Goal: Task Accomplishment & Management: Complete application form

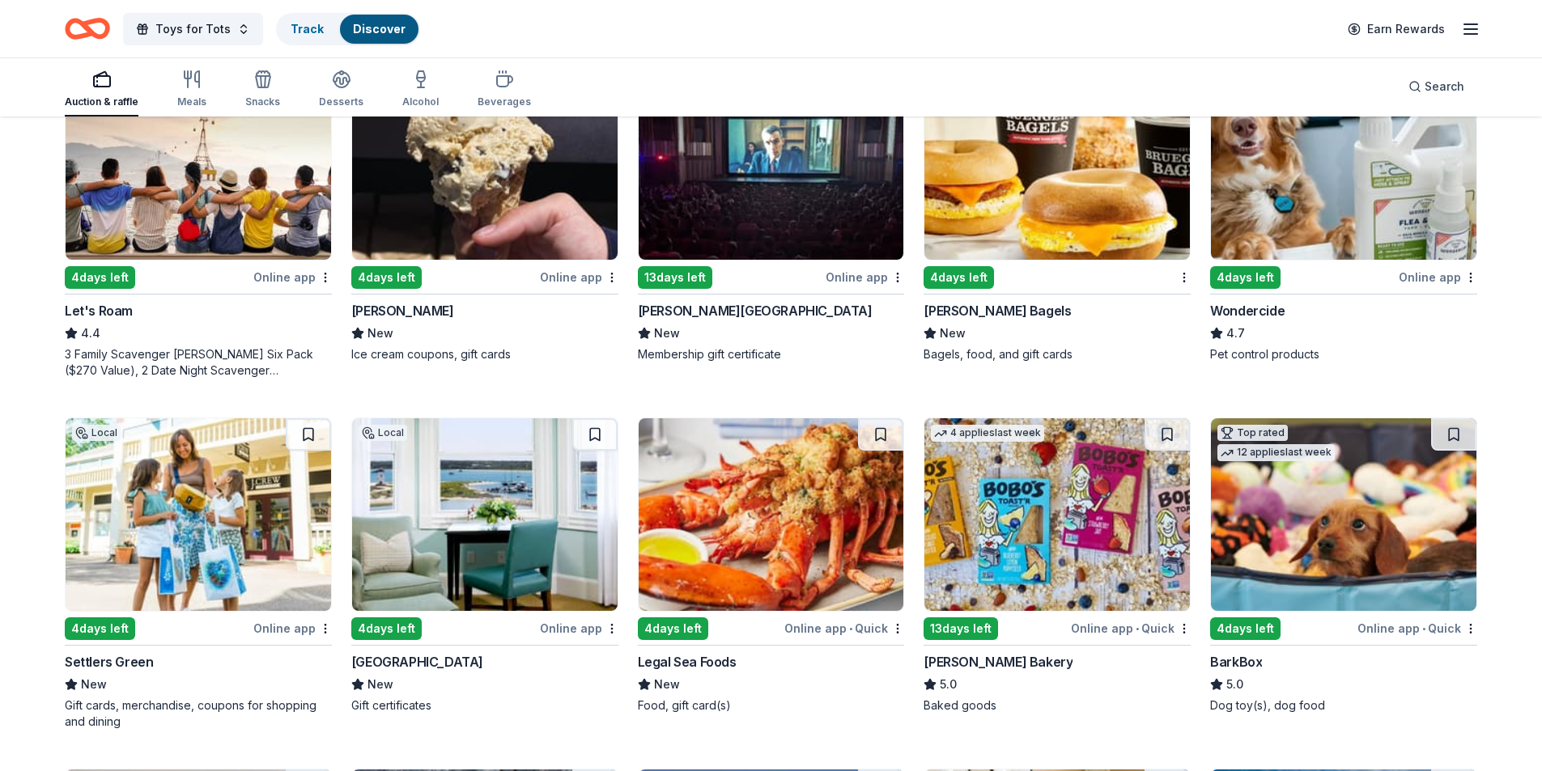
scroll to position [813, 0]
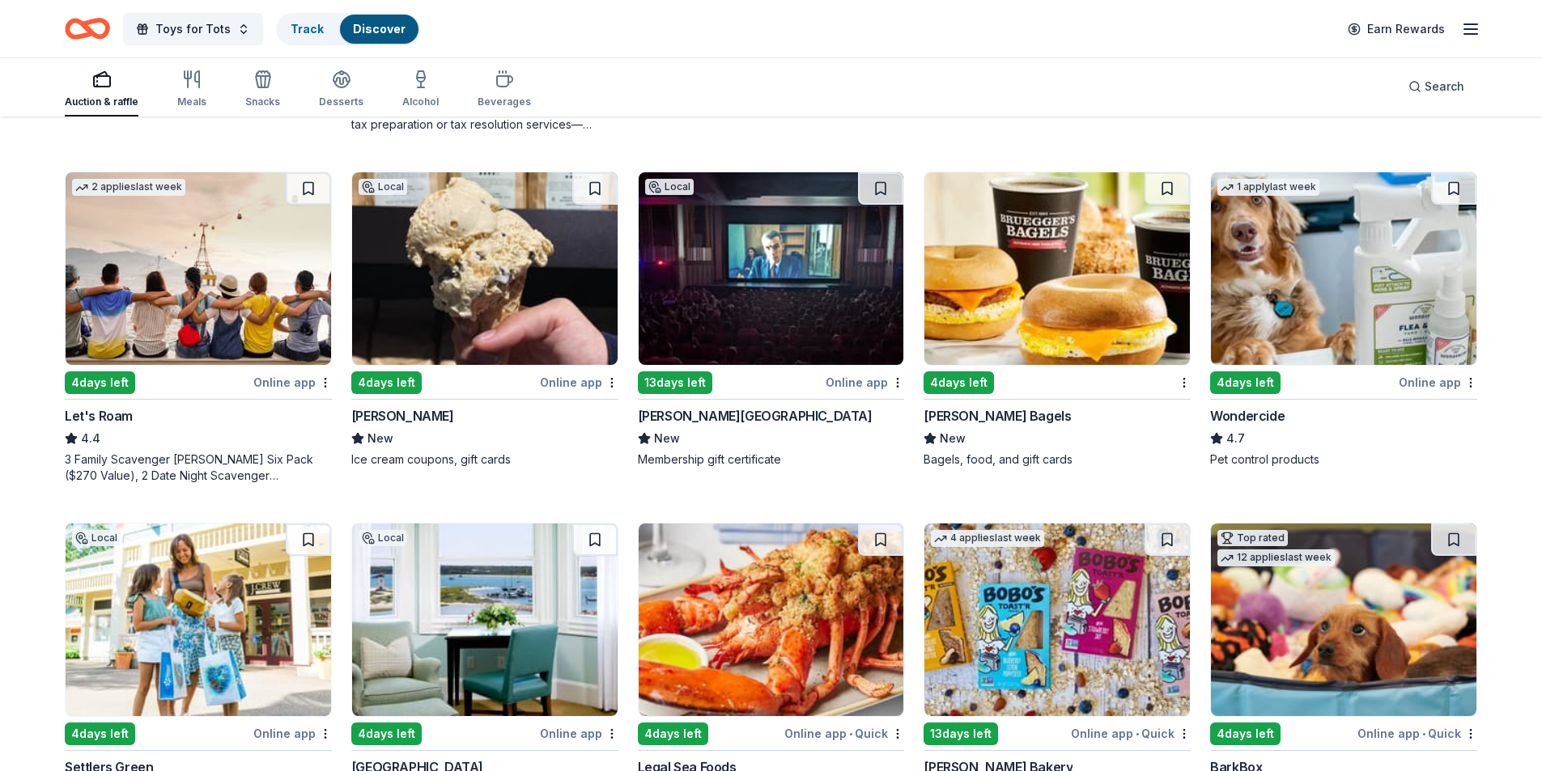
click at [1340, 282] on img at bounding box center [1343, 268] width 265 height 193
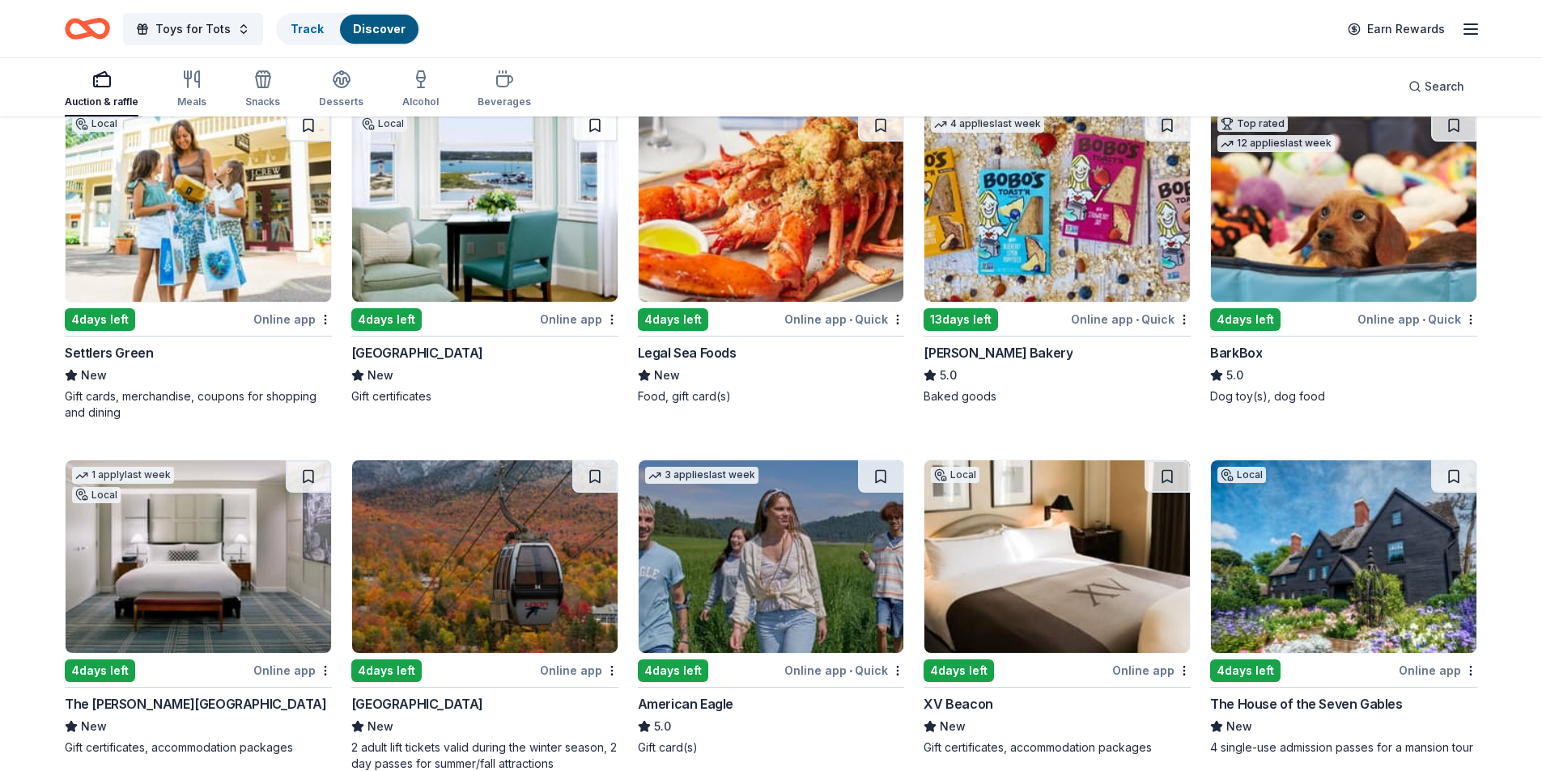
scroll to position [1222, 0]
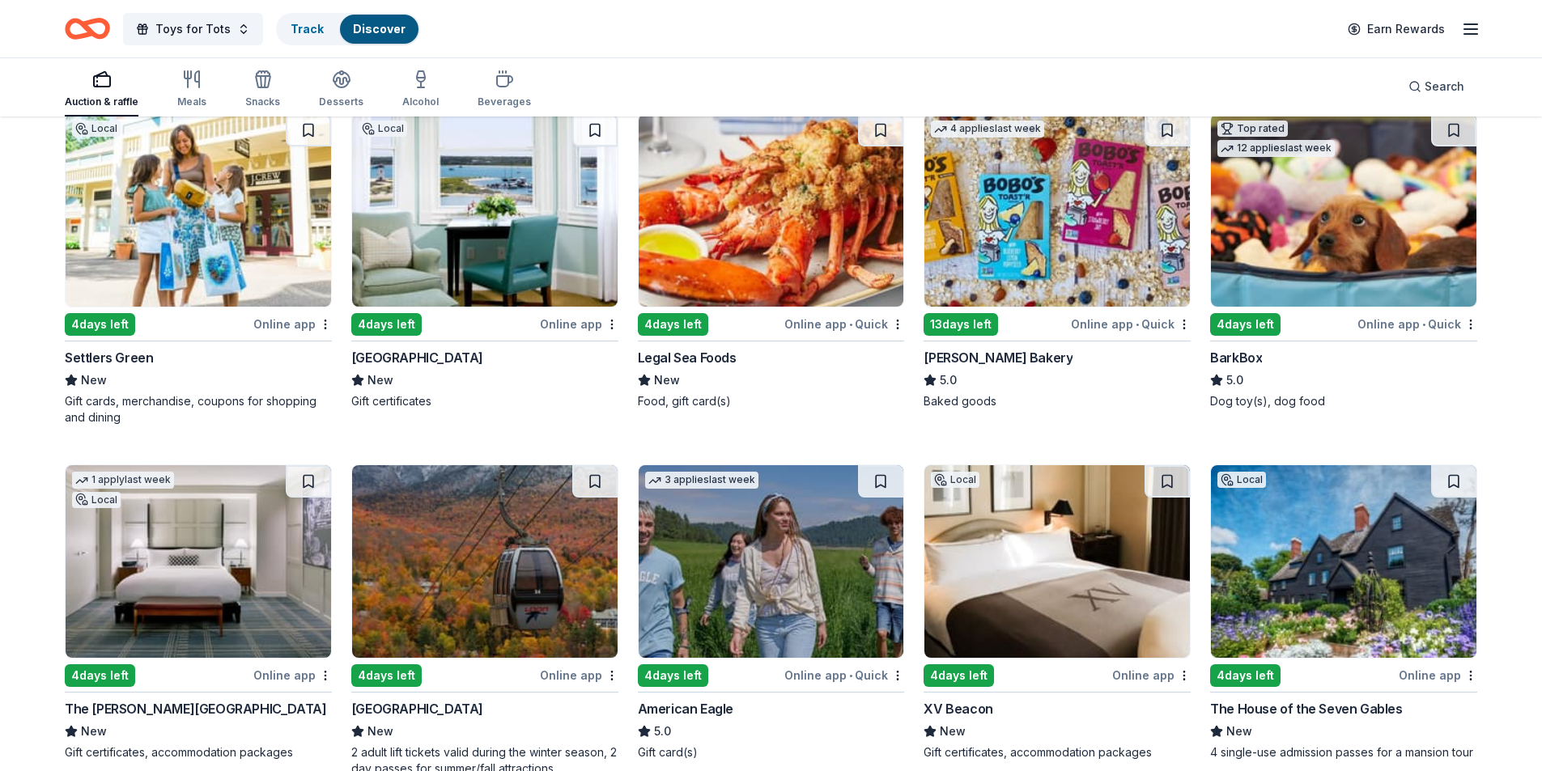
click at [241, 240] on img at bounding box center [198, 210] width 265 height 193
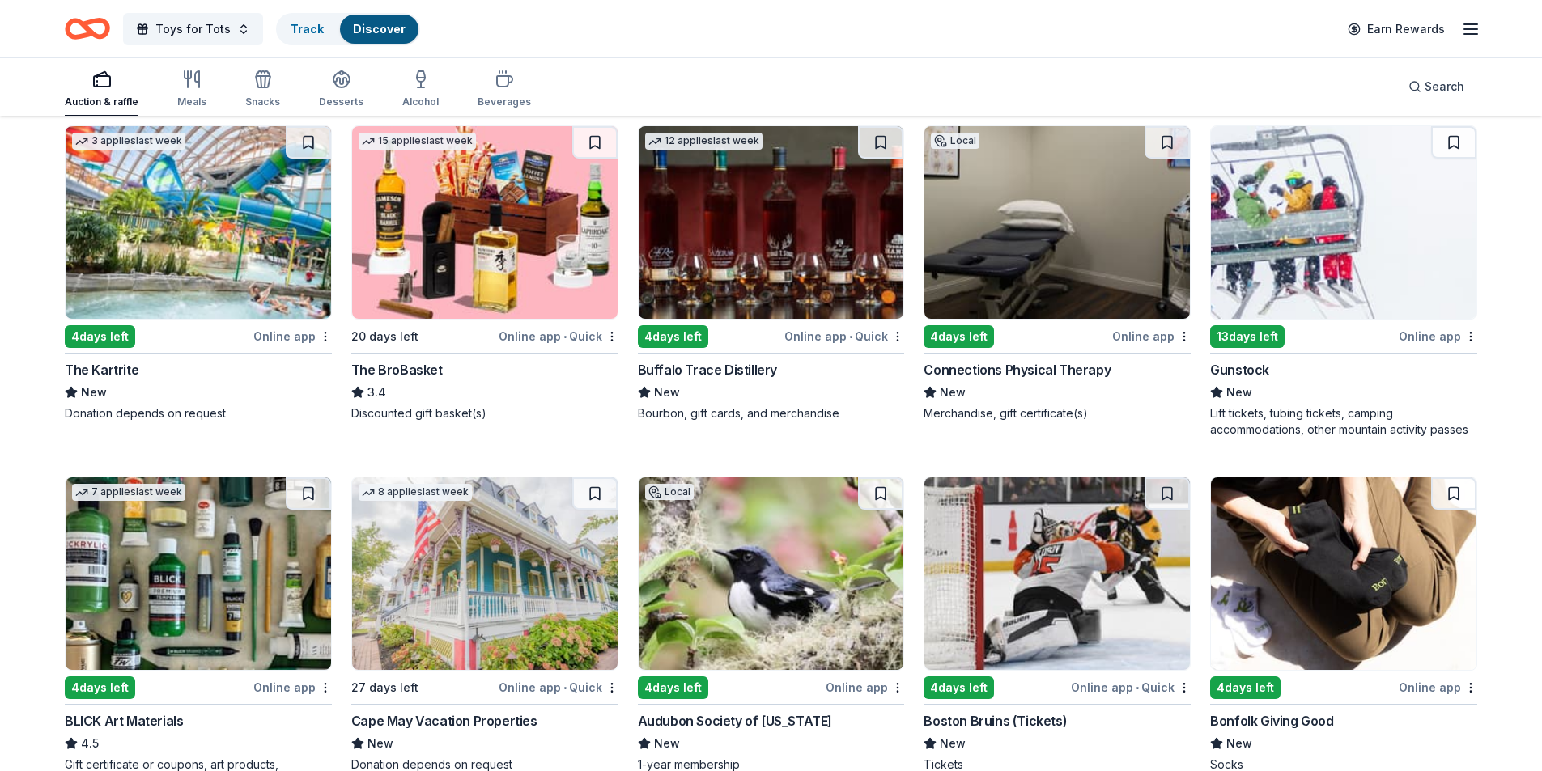
scroll to position [3341, 0]
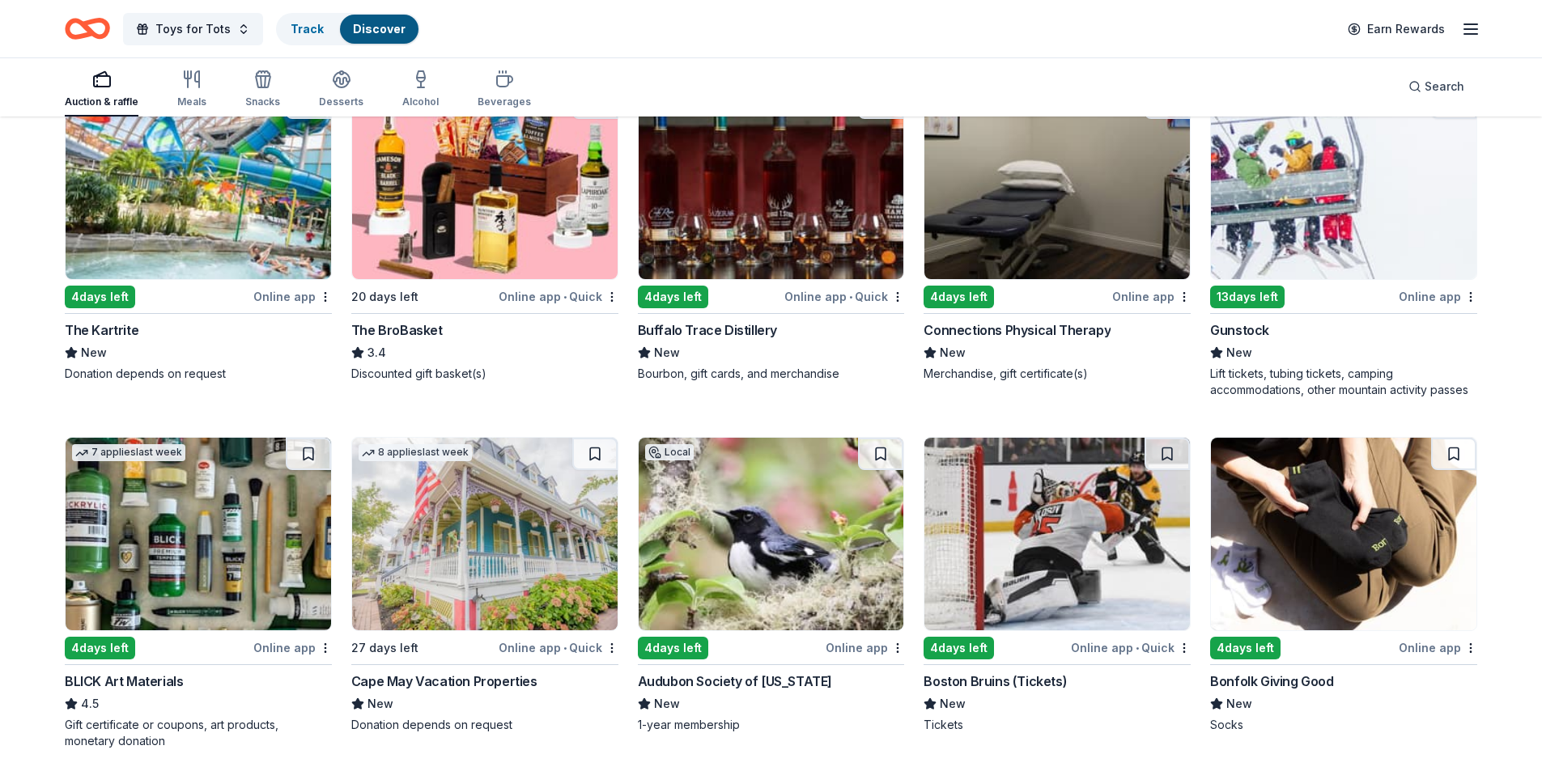
click at [1308, 182] on img at bounding box center [1343, 183] width 265 height 193
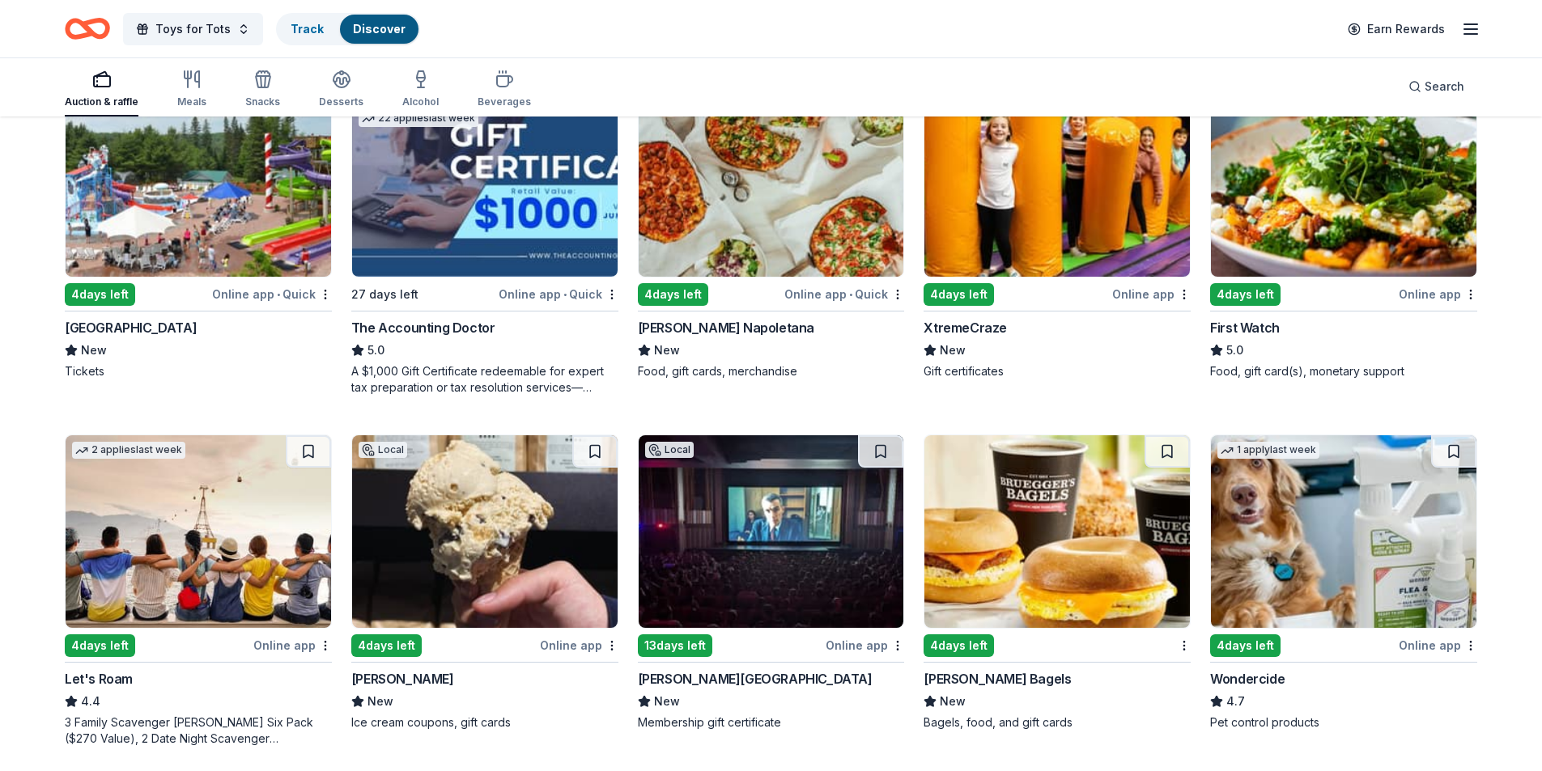
scroll to position [0, 0]
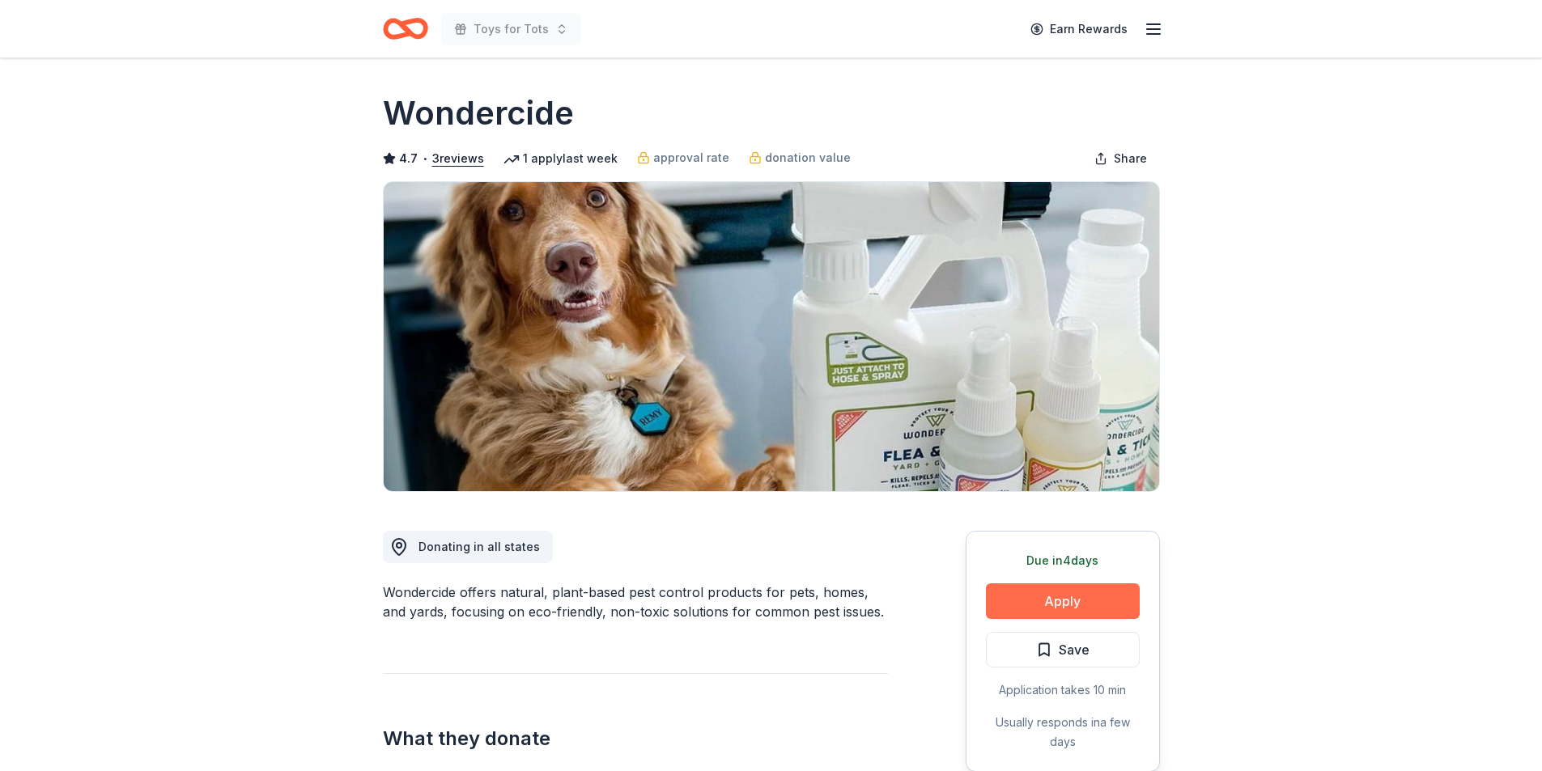
click at [1057, 601] on button "Apply" at bounding box center [1063, 602] width 154 height 36
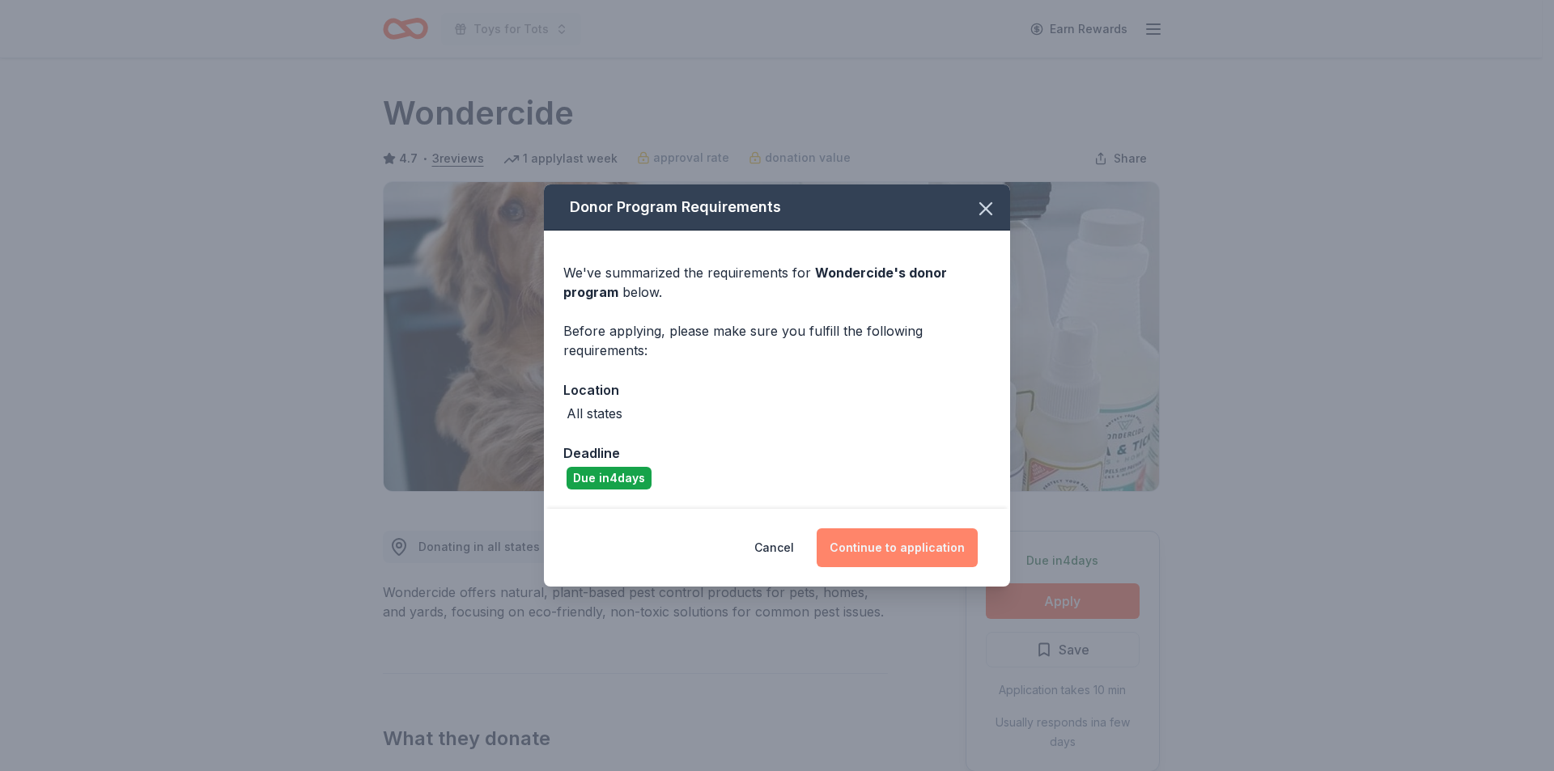
click at [902, 548] on button "Continue to application" at bounding box center [897, 547] width 161 height 39
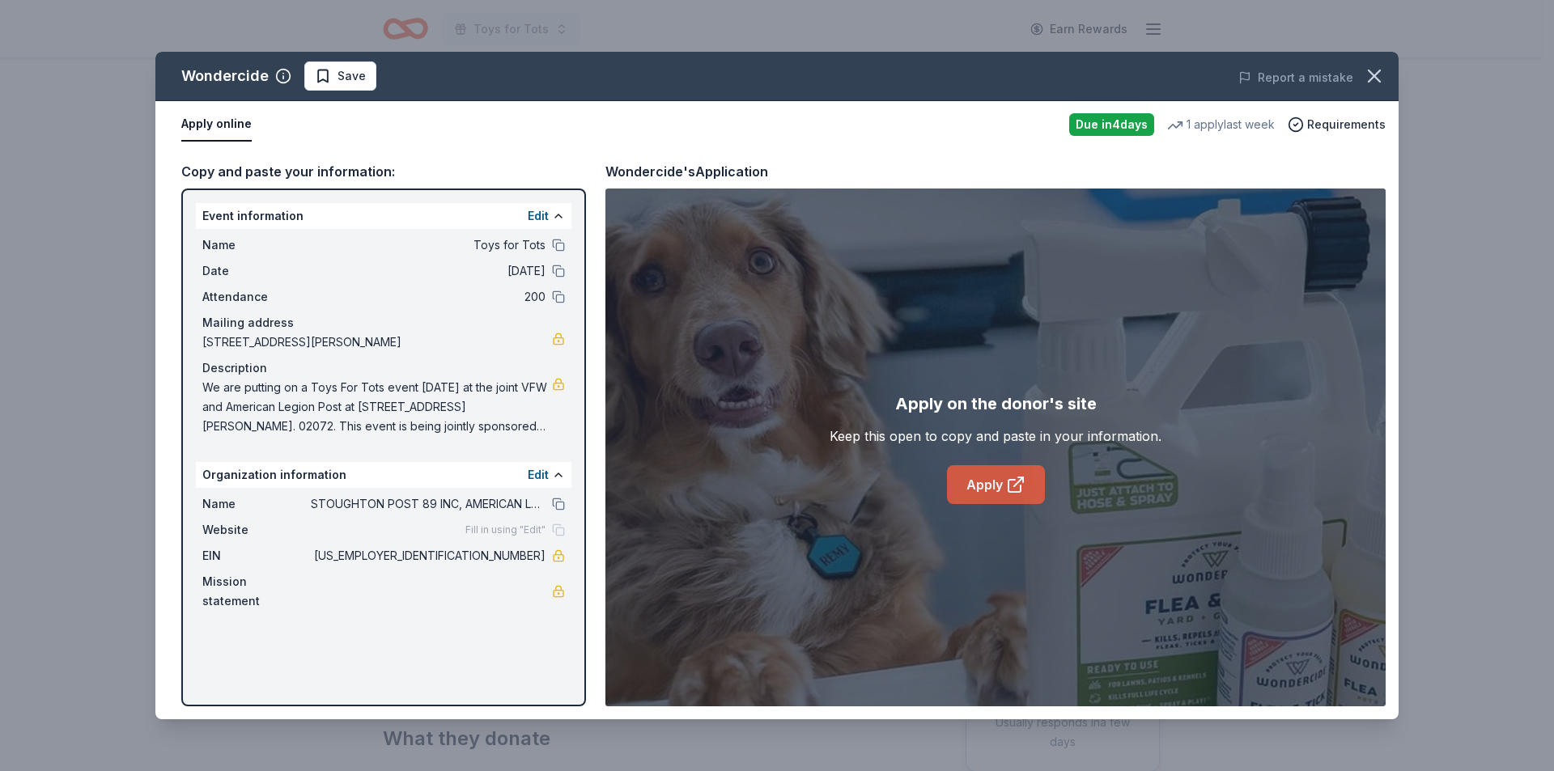
click at [981, 479] on link "Apply" at bounding box center [996, 484] width 98 height 39
